Goal: Find contact information: Find contact information

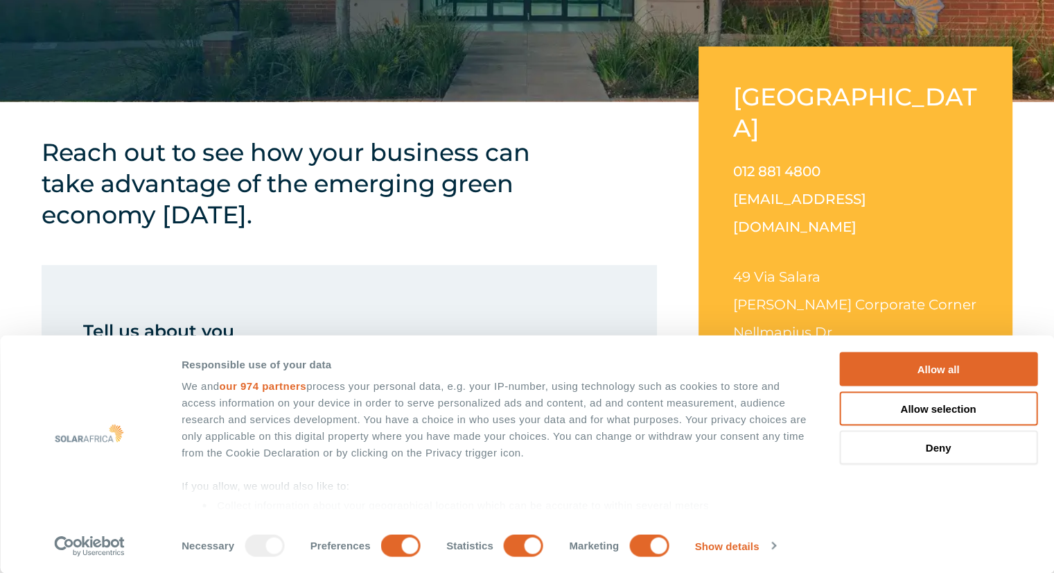
drag, startPoint x: 752, startPoint y: 213, endPoint x: 791, endPoint y: 236, distance: 45.1
click at [791, 263] on p "49 Via Salara Irene Corporate Corner Nellmapius Dr Centurion, 0133" at bounding box center [855, 318] width 245 height 111
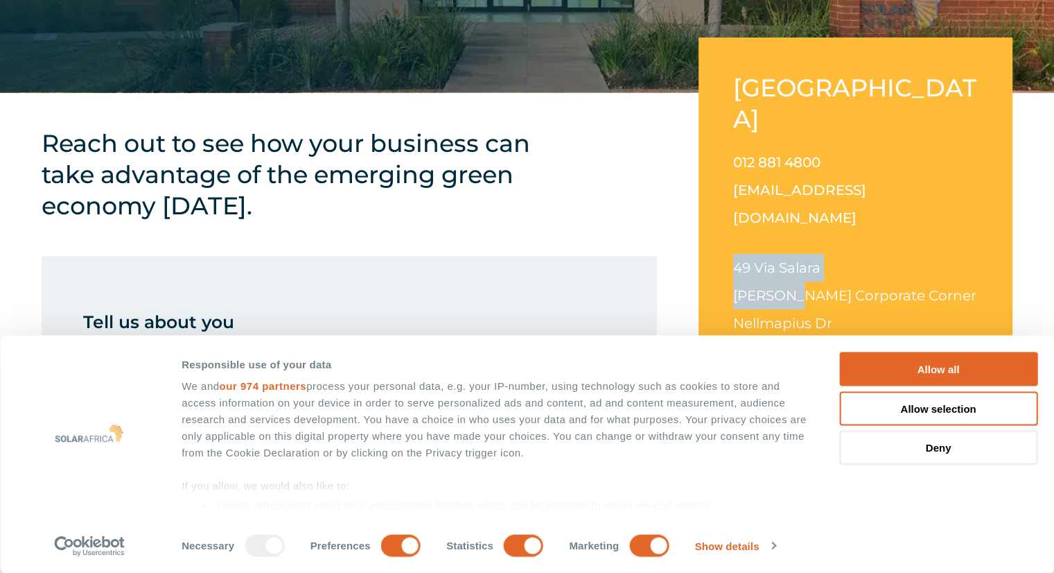
click at [754, 259] on span "49 Via Salara" at bounding box center [776, 267] width 87 height 17
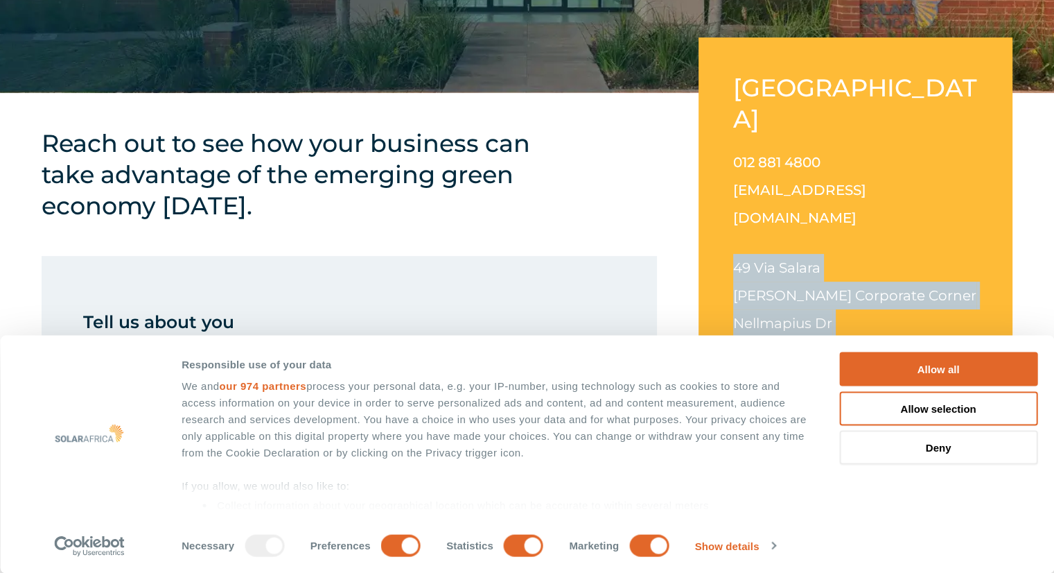
drag, startPoint x: 736, startPoint y: 205, endPoint x: 854, endPoint y: 289, distance: 145.6
click at [854, 289] on p "49 Via Salara Irene Corporate Corner Nellmapius Dr Centurion, 0133" at bounding box center [855, 309] width 245 height 111
copy p "49 Via Salara Irene Corporate Corner Nellmapius Dr Centurion, 0133"
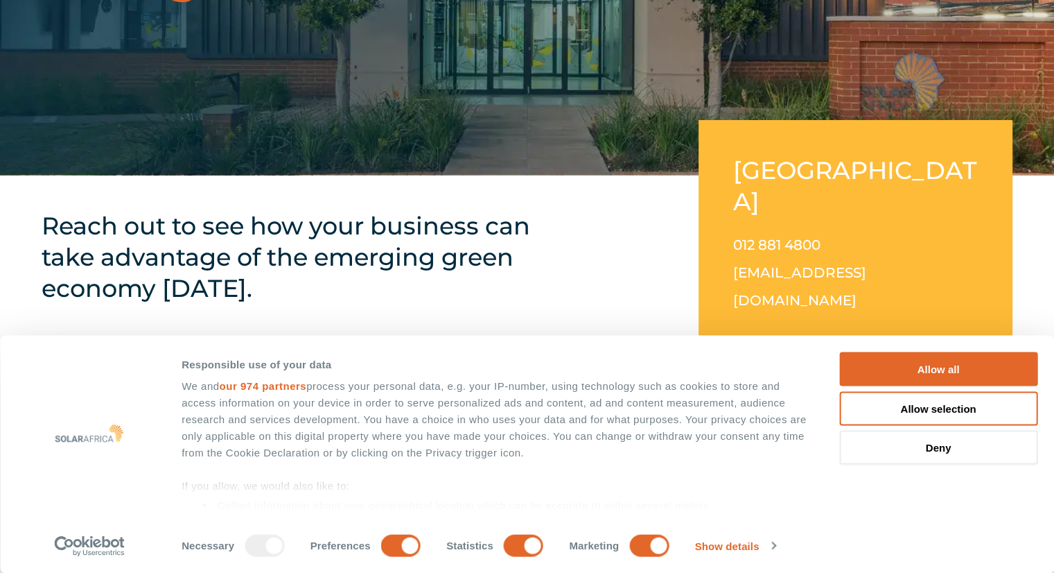
scroll to position [333, 0]
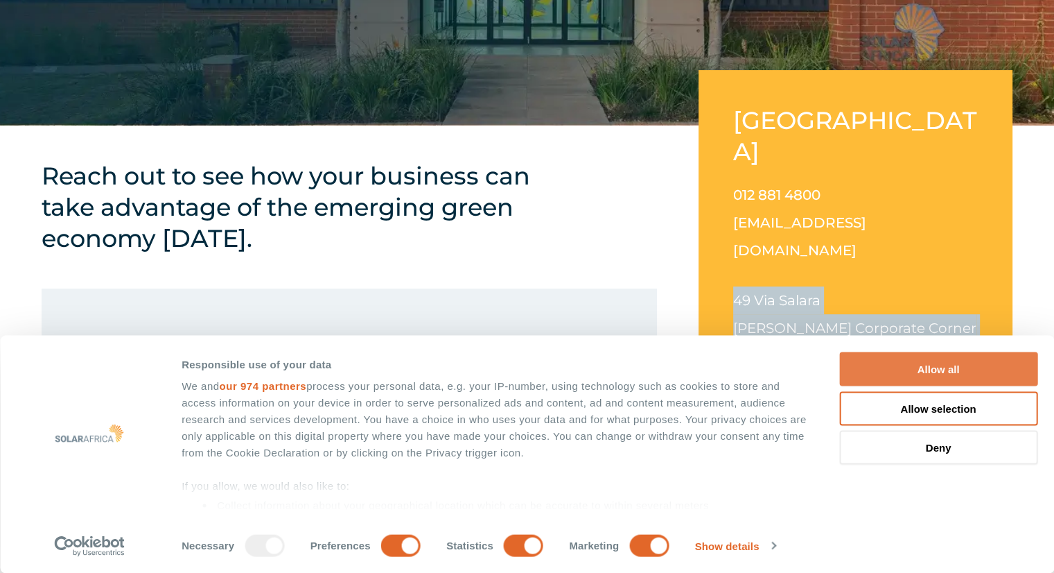
click at [908, 377] on button "Allow all" at bounding box center [939, 369] width 198 height 34
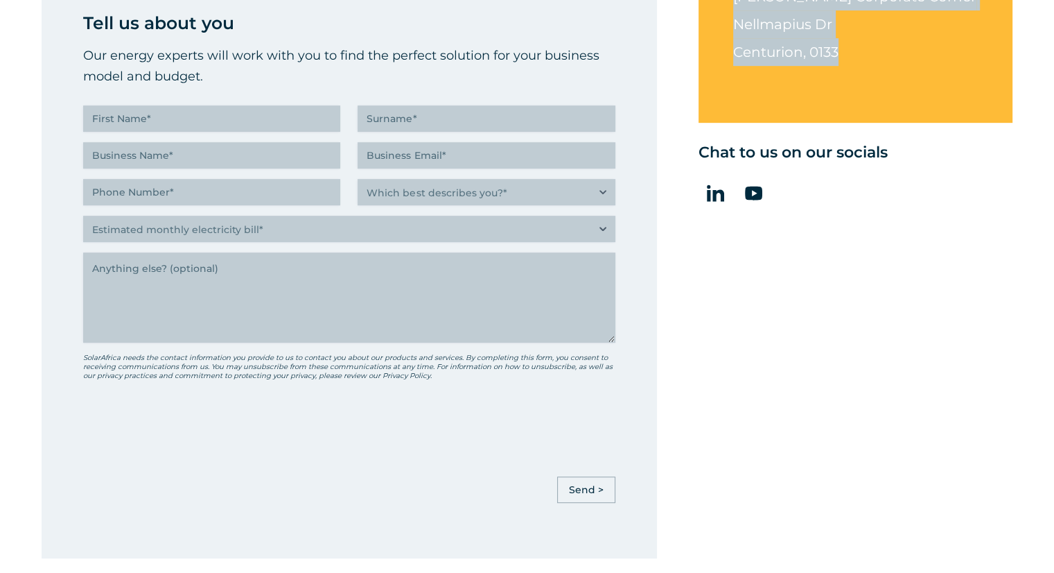
scroll to position [670, 0]
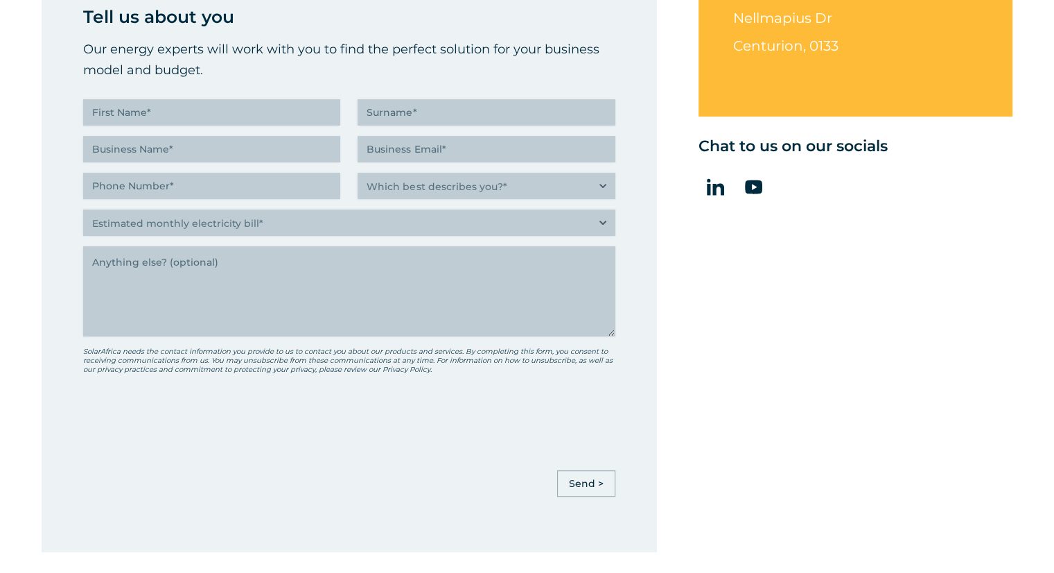
click at [693, 375] on div "Reach out to see how your business can take advantage of the emerging green eco…" at bounding box center [527, 170] width 1054 height 764
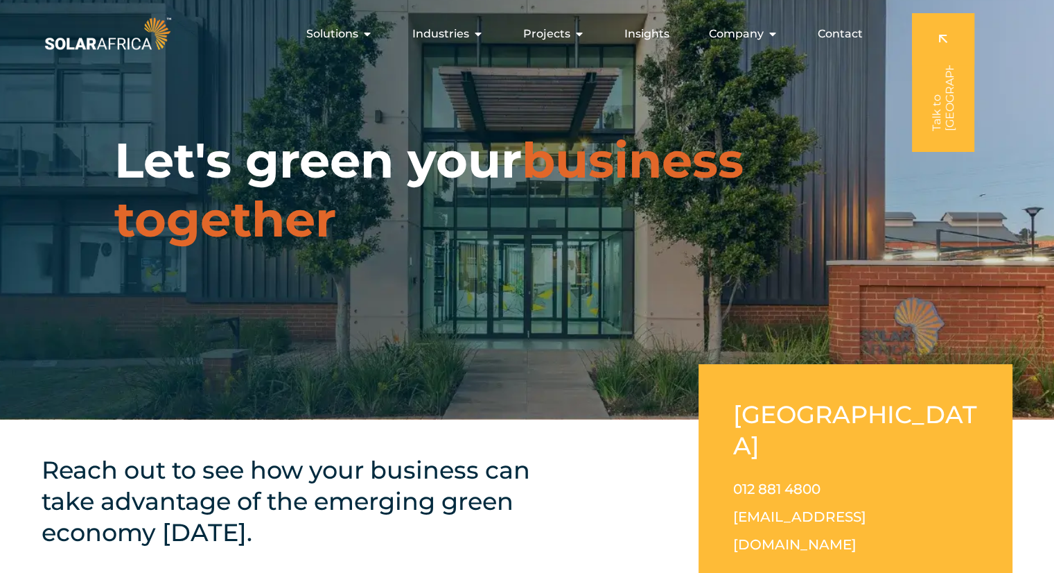
scroll to position [0, 0]
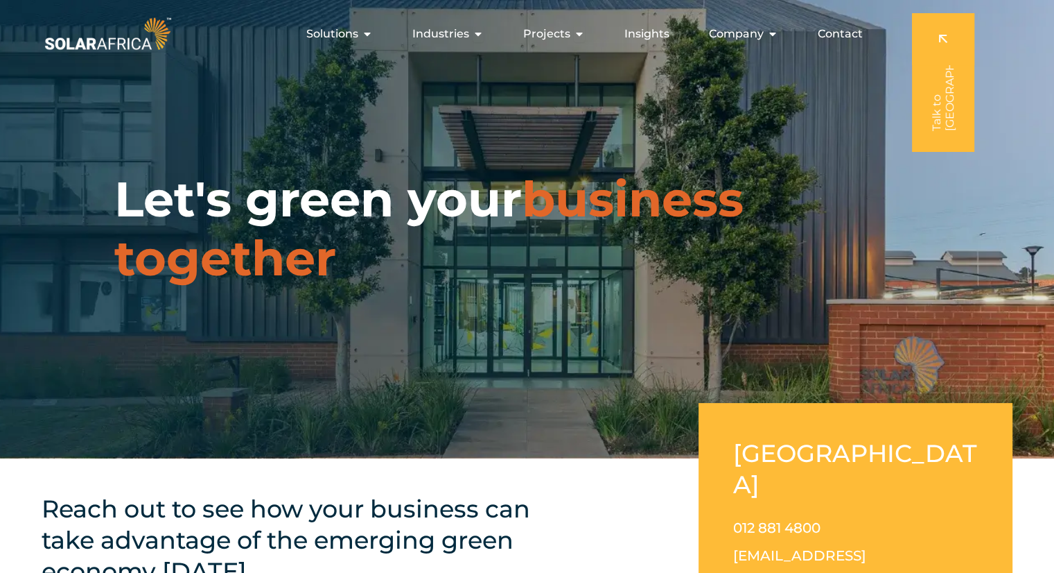
click at [122, 37] on img at bounding box center [108, 34] width 132 height 40
